Goal: Information Seeking & Learning: Learn about a topic

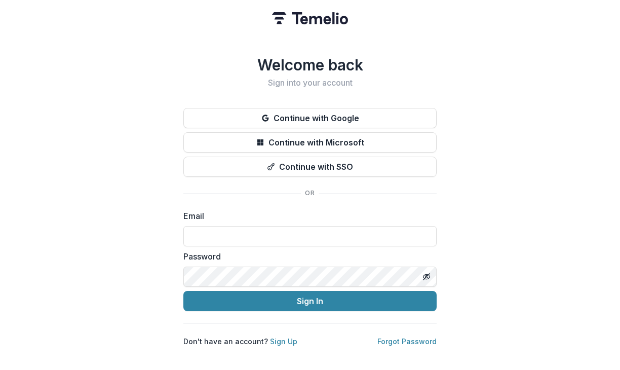
click at [304, 109] on button "Continue with Google" at bounding box center [309, 118] width 253 height 20
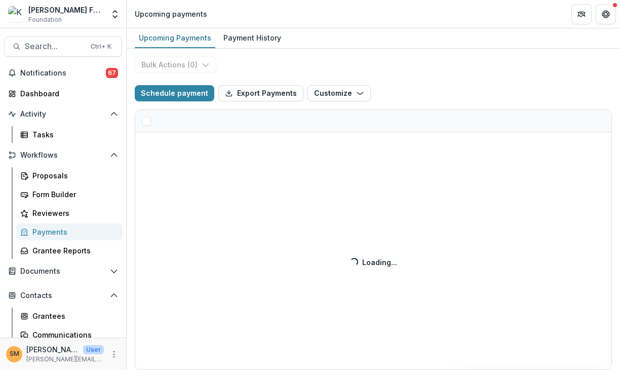
select select "******"
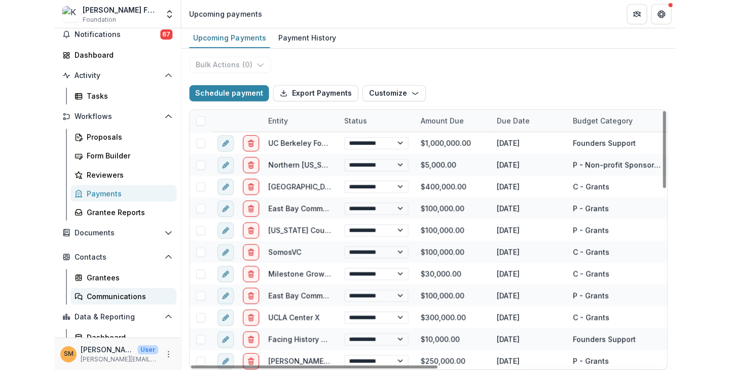
scroll to position [65, 0]
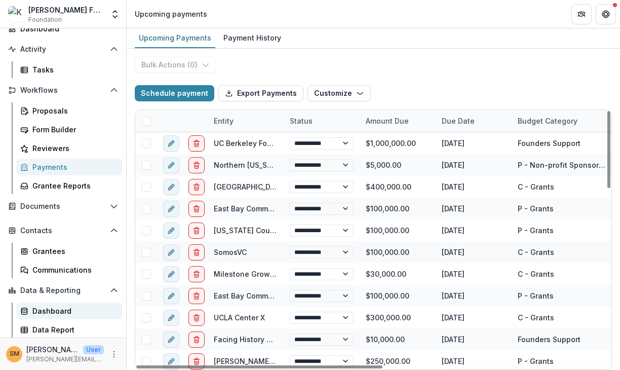
click at [47, 311] on div "Dashboard" at bounding box center [73, 310] width 82 height 11
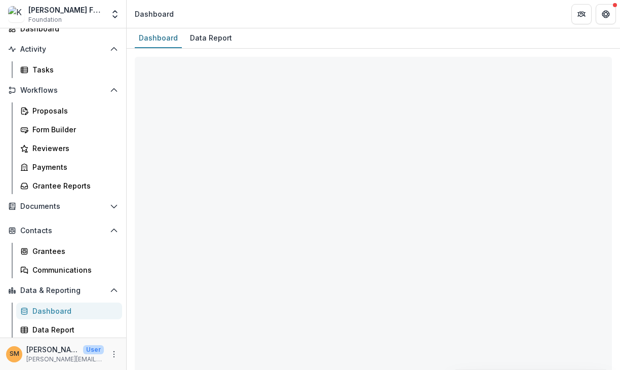
select select "**********"
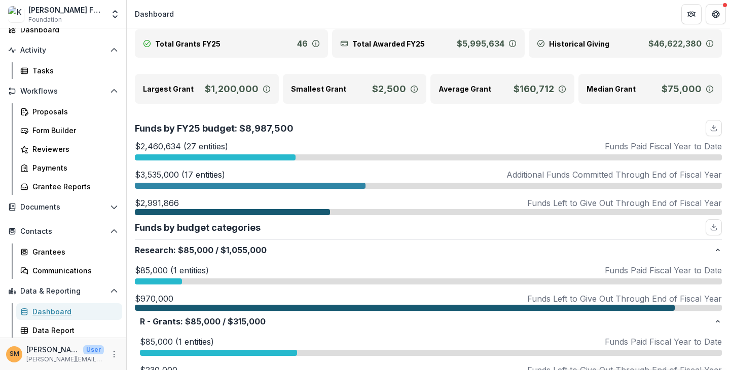
scroll to position [51, 0]
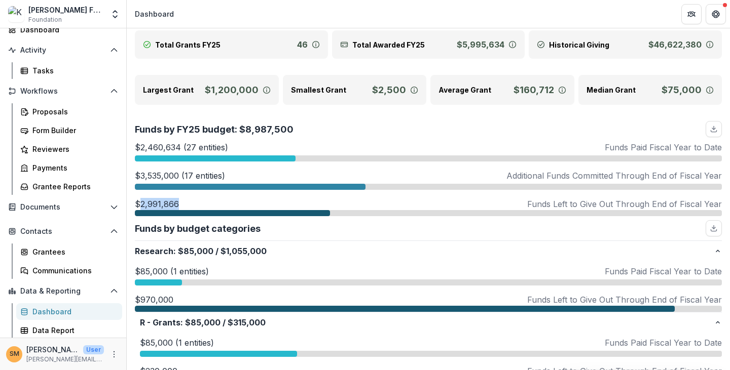
drag, startPoint x: 139, startPoint y: 202, endPoint x: 178, endPoint y: 200, distance: 39.1
click at [178, 200] on div "$2,991,866 Funds Left to Give Out Through End of Fiscal Year" at bounding box center [428, 204] width 587 height 12
drag, startPoint x: 141, startPoint y: 175, endPoint x: 179, endPoint y: 174, distance: 38.5
click at [179, 174] on p "$3,535,000 (17 entities)" at bounding box center [180, 176] width 90 height 12
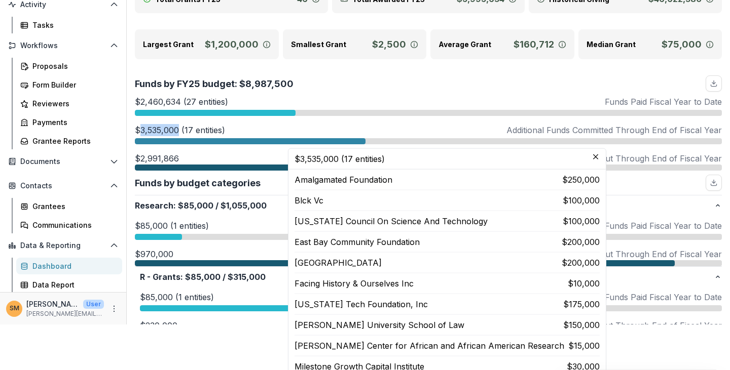
scroll to position [0, 0]
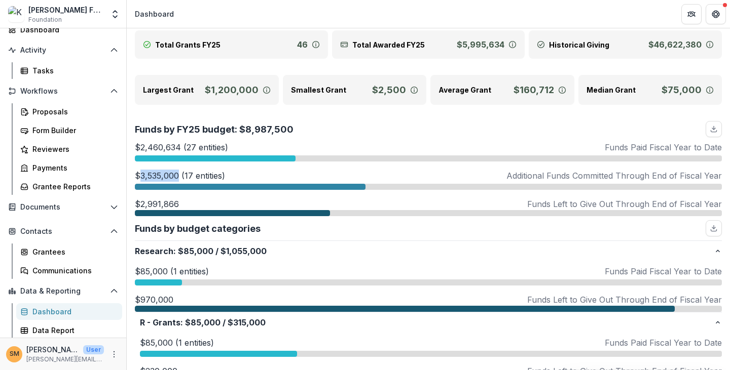
click at [178, 170] on p "$3,535,000 (17 entities)" at bounding box center [180, 176] width 90 height 12
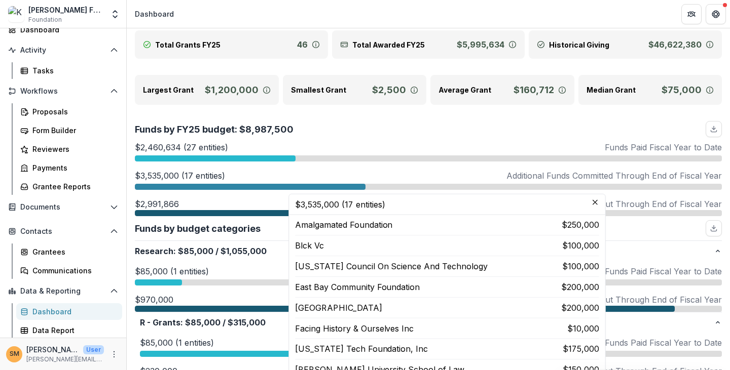
scroll to position [50, 0]
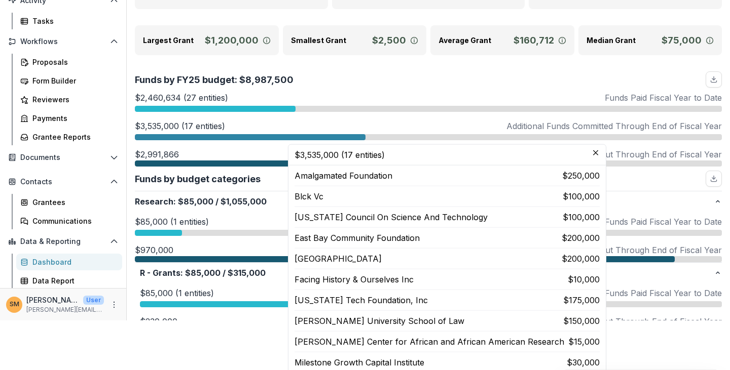
click at [557, 153] on div "$2,460,634 (27 entities) Funds Paid Fiscal Year to Date $2,460,634 (27 entities…" at bounding box center [428, 129] width 587 height 75
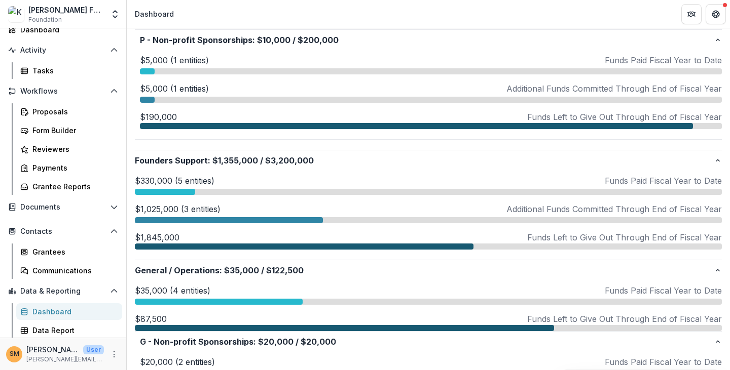
scroll to position [861, 0]
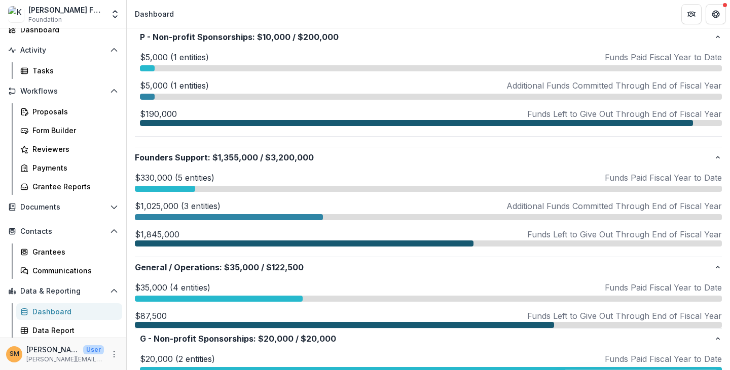
click at [150, 202] on p "$1,025,000 (3 entities)" at bounding box center [178, 206] width 86 height 12
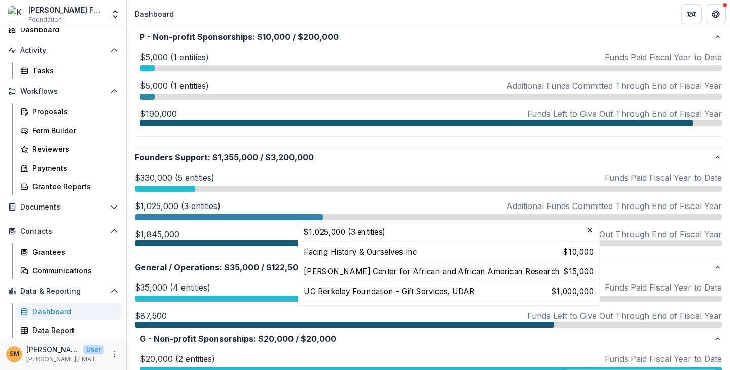
click at [156, 176] on p "$330,000 (5 entities)" at bounding box center [175, 178] width 80 height 12
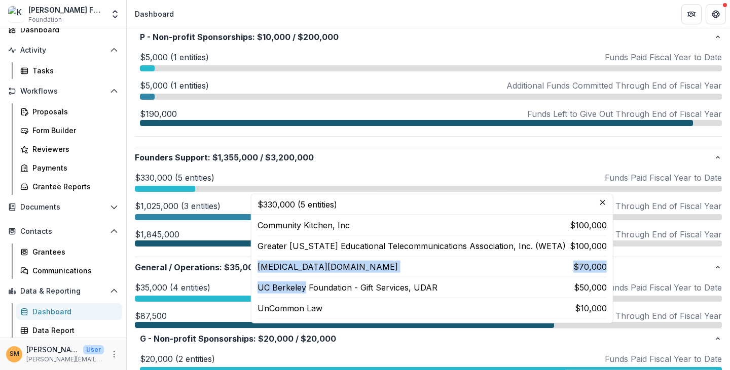
drag, startPoint x: 302, startPoint y: 286, endPoint x: 390, endPoint y: 278, distance: 88.1
click at [390, 278] on div "Community Kitchen, Inc $100,000 Greater [US_STATE] Educational Telecommunicatio…" at bounding box center [431, 269] width 349 height 100
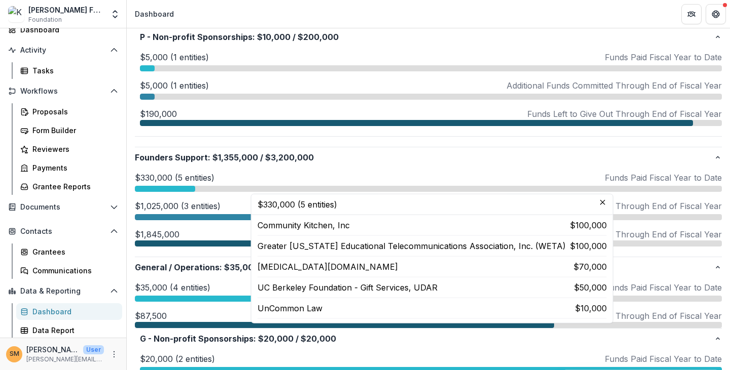
click at [393, 286] on p "UC Berkeley Foundation - Gift Services, UDAR" at bounding box center [347, 288] width 180 height 12
drag, startPoint x: 566, startPoint y: 285, endPoint x: 595, endPoint y: 286, distance: 28.4
click at [595, 286] on p "$50,000" at bounding box center [589, 288] width 33 height 12
click at [162, 231] on p "$1,845,000" at bounding box center [157, 234] width 45 height 12
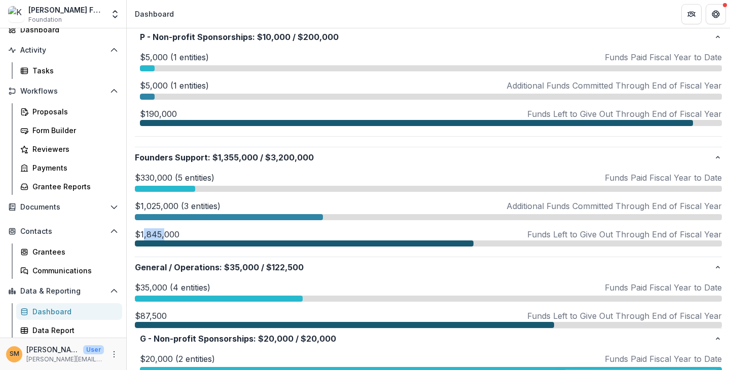
drag, startPoint x: 142, startPoint y: 234, endPoint x: 162, endPoint y: 231, distance: 20.5
click at [162, 231] on p "$1,845,000" at bounding box center [157, 234] width 45 height 12
click at [167, 200] on p "$1,025,000 (3 entities)" at bounding box center [178, 206] width 86 height 12
drag, startPoint x: 137, startPoint y: 204, endPoint x: 177, endPoint y: 205, distance: 39.5
click at [177, 205] on p "$1,025,000 (3 entities)" at bounding box center [178, 206] width 86 height 12
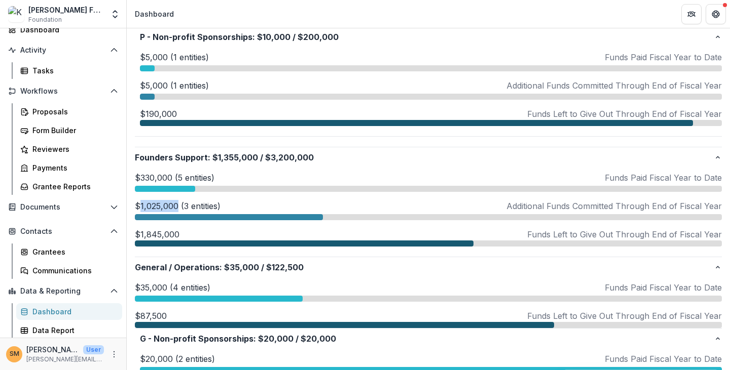
click at [176, 203] on p "$1,025,000 (3 entities)" at bounding box center [178, 206] width 86 height 12
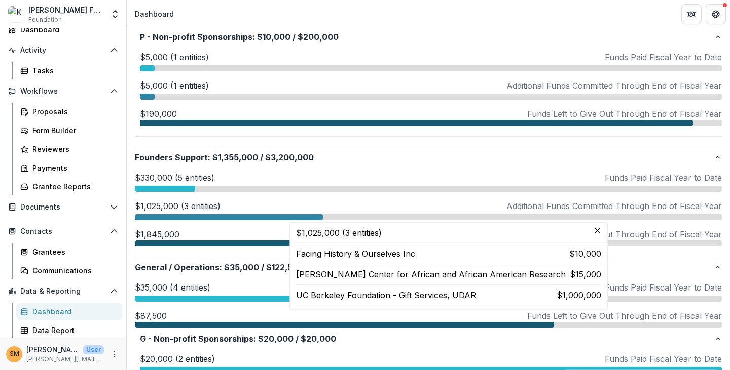
click at [169, 175] on p "$330,000 (5 entities)" at bounding box center [175, 178] width 80 height 12
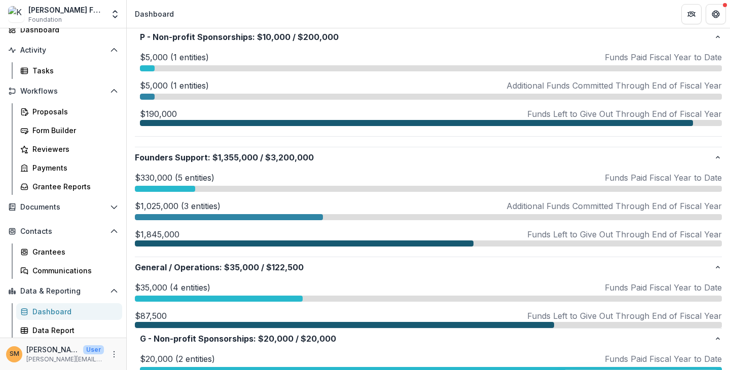
click at [154, 201] on p "$1,025,000 (3 entities)" at bounding box center [178, 206] width 86 height 12
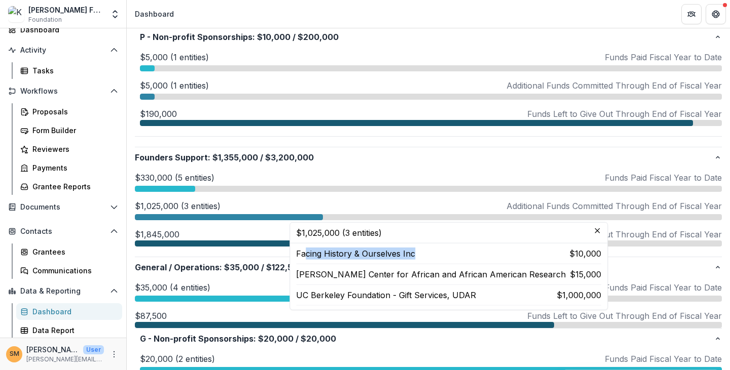
drag, startPoint x: 307, startPoint y: 251, endPoint x: 410, endPoint y: 250, distance: 103.9
click at [410, 250] on p "Facing History & Ourselves Inc" at bounding box center [355, 254] width 119 height 12
click at [323, 250] on p "Facing History & Ourselves Inc" at bounding box center [355, 254] width 119 height 12
drag, startPoint x: 302, startPoint y: 254, endPoint x: 416, endPoint y: 248, distance: 114.6
click at [416, 248] on div "Facing History & Ourselves Inc $10,000" at bounding box center [448, 254] width 305 height 12
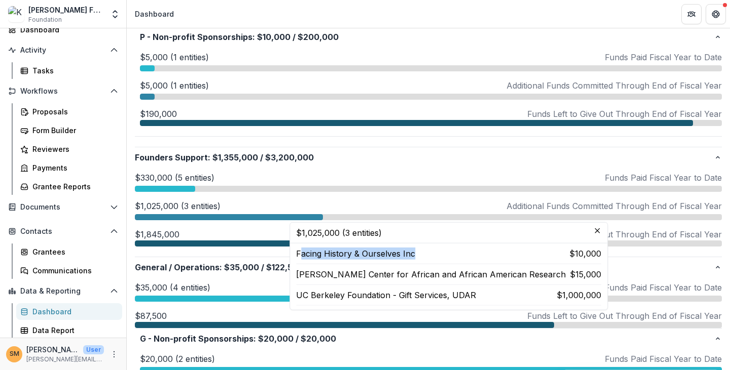
click at [400, 253] on p "Facing History & Ourselves Inc" at bounding box center [355, 254] width 119 height 12
drag, startPoint x: 342, startPoint y: 251, endPoint x: 362, endPoint y: 251, distance: 19.3
click at [362, 251] on p "Facing History & Ourselves Inc" at bounding box center [355, 254] width 119 height 12
click at [363, 252] on p "Facing History & Ourselves Inc" at bounding box center [355, 254] width 119 height 12
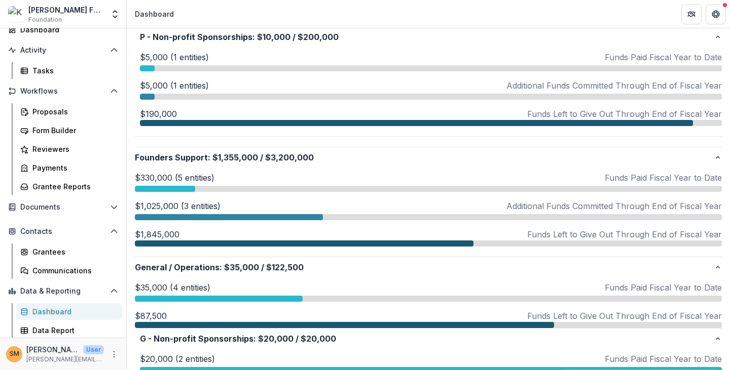
click at [166, 174] on p "$330,000 (5 entities)" at bounding box center [175, 178] width 80 height 12
click at [161, 207] on p "$1,025,000 (3 entities)" at bounding box center [178, 206] width 86 height 12
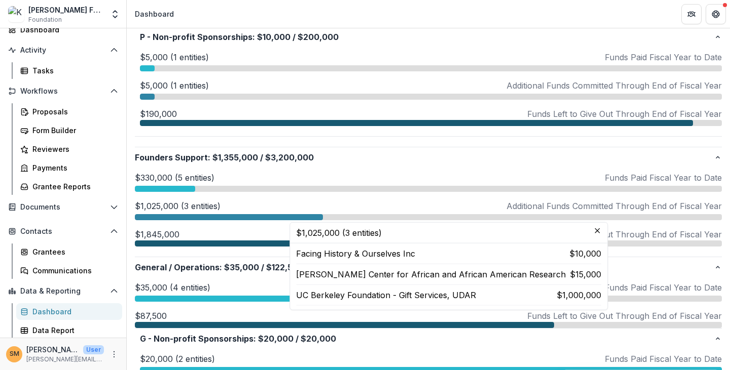
click at [389, 13] on header "Dashboard" at bounding box center [428, 14] width 603 height 28
